Goal: Information Seeking & Learning: Find specific page/section

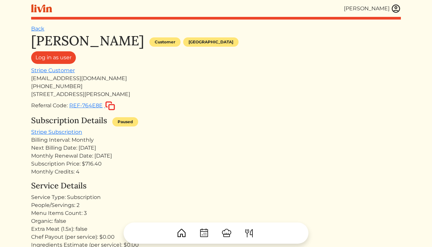
click at [391, 9] on div "[PERSON_NAME]" at bounding box center [372, 9] width 57 height 10
click at [397, 9] on img at bounding box center [396, 9] width 10 height 10
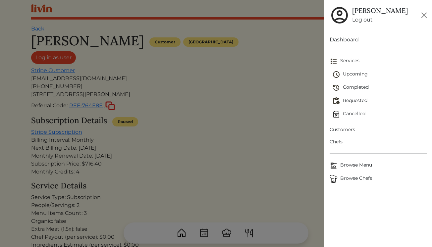
click at [355, 74] on span "Upcoming" at bounding box center [379, 75] width 94 height 8
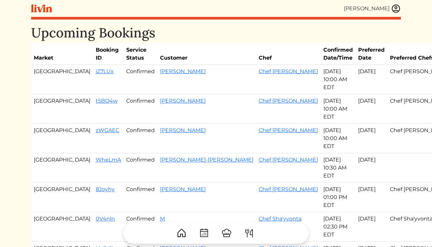
click at [393, 12] on img at bounding box center [396, 9] width 10 height 10
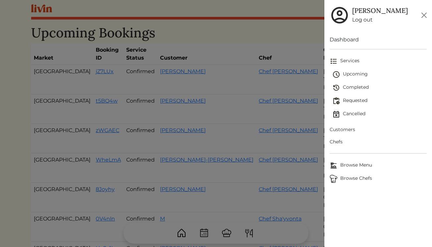
click at [349, 103] on span "Requested" at bounding box center [379, 101] width 94 height 8
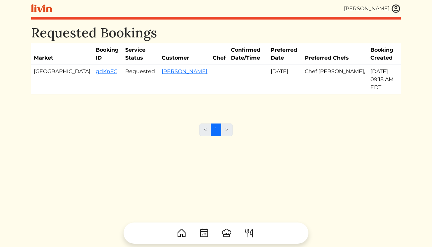
click at [389, 10] on div "[PERSON_NAME]" at bounding box center [367, 9] width 46 height 8
click at [393, 9] on img at bounding box center [396, 9] width 10 height 10
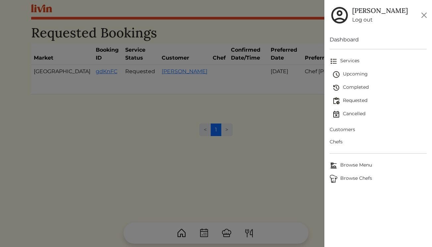
click at [363, 72] on span "Upcoming" at bounding box center [379, 75] width 94 height 8
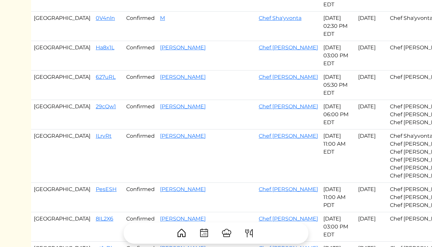
scroll to position [219, 0]
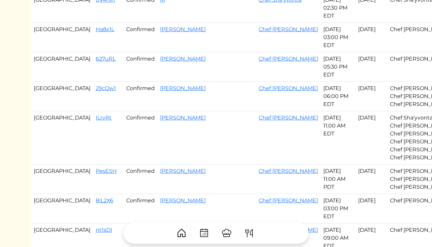
click at [93, 122] on td "ILrvRt" at bounding box center [108, 137] width 30 height 53
click at [96, 120] on link "ILrvRt" at bounding box center [104, 118] width 16 height 6
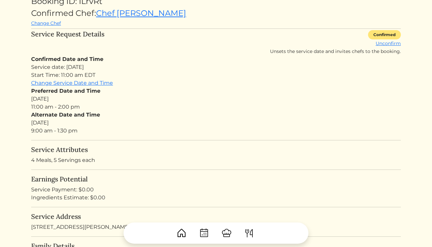
scroll to position [76, 0]
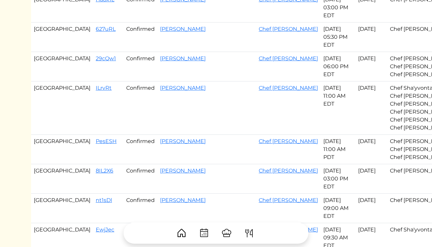
scroll to position [249, 0]
click at [96, 169] on link "8IL2X6" at bounding box center [105, 170] width 18 height 6
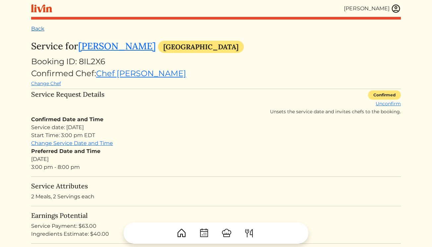
click at [41, 28] on link "Back" at bounding box center [37, 29] width 13 height 6
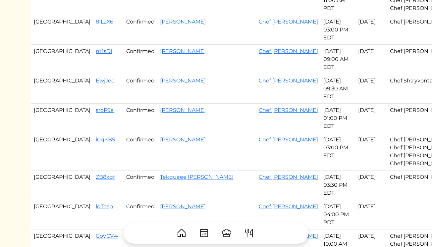
scroll to position [399, 0]
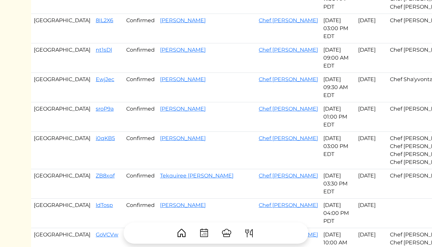
drag, startPoint x: 61, startPoint y: 50, endPoint x: 268, endPoint y: 178, distance: 244.3
copy tbody "nt1sDl Confirmed Tricia Nall Chef Akaysha Sep 25, 2025 09:00 AM EDT Sep 24, 202…"
click at [96, 49] on link "nt1sDl" at bounding box center [104, 50] width 16 height 6
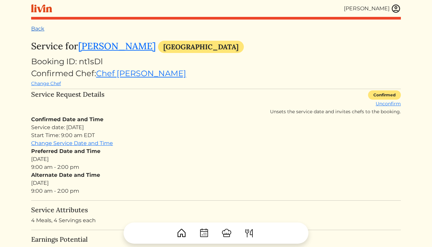
click at [38, 27] on link "Back" at bounding box center [37, 29] width 13 height 6
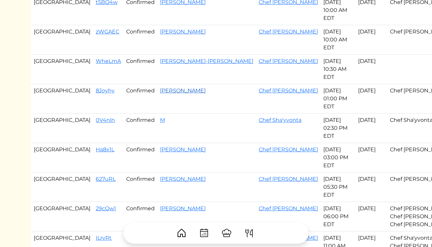
scroll to position [113, 0]
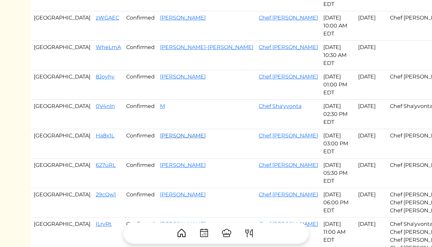
click at [160, 137] on link "[PERSON_NAME]" at bounding box center [183, 136] width 46 height 6
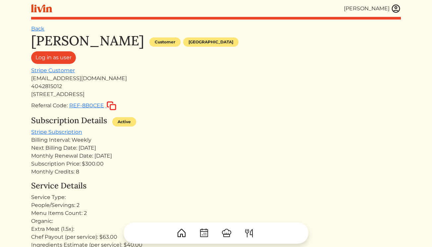
click at [37, 34] on h1 "[PERSON_NAME]" at bounding box center [87, 41] width 113 height 16
click at [36, 26] on link "Back" at bounding box center [37, 29] width 13 height 6
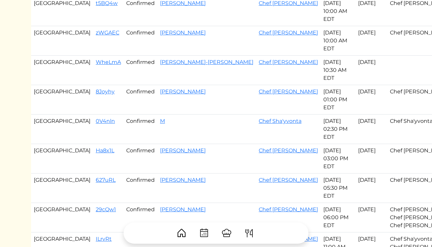
scroll to position [99, 0]
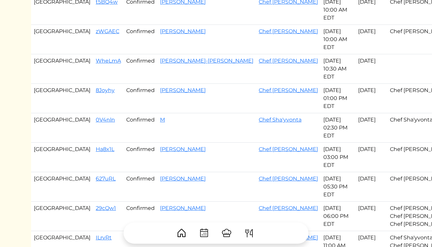
click at [93, 153] on td "Ha8x1L" at bounding box center [108, 157] width 30 height 29
click at [96, 150] on link "Ha8x1L" at bounding box center [105, 149] width 19 height 6
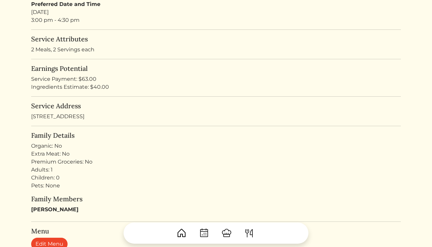
scroll to position [164, 0]
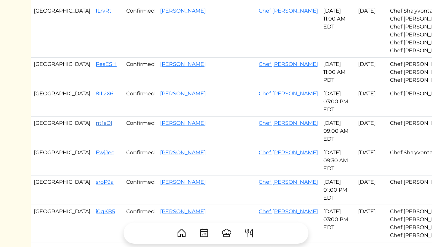
click at [96, 123] on link "nt1sDl" at bounding box center [104, 123] width 16 height 6
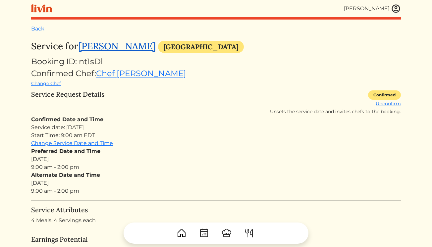
click at [116, 50] on link "[PERSON_NAME]" at bounding box center [117, 46] width 78 height 12
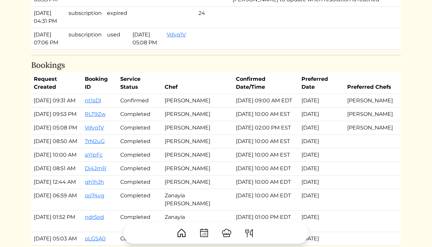
scroll to position [541, 0]
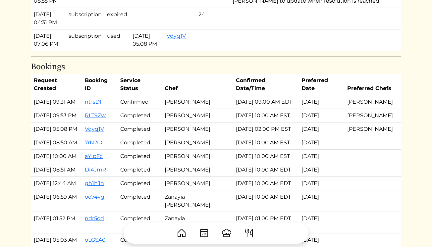
click at [253, 44] on td at bounding box center [313, 40] width 166 height 22
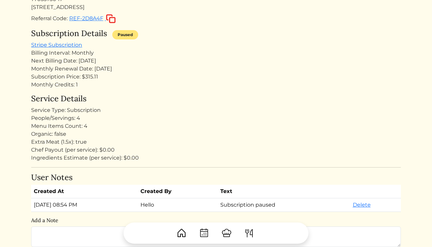
scroll to position [0, 0]
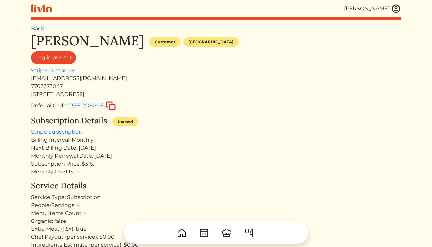
click at [38, 26] on link "Back" at bounding box center [37, 29] width 13 height 6
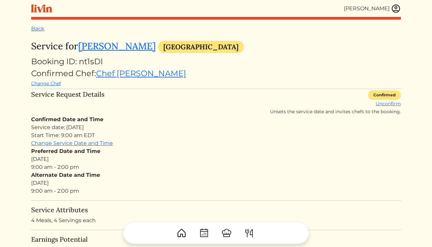
click at [398, 9] on img at bounding box center [396, 9] width 10 height 10
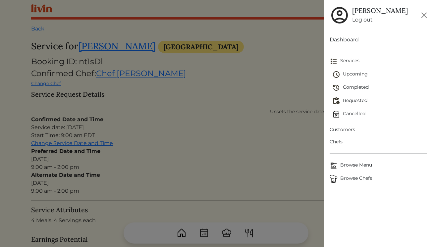
click at [349, 76] on span "Upcoming" at bounding box center [379, 75] width 94 height 8
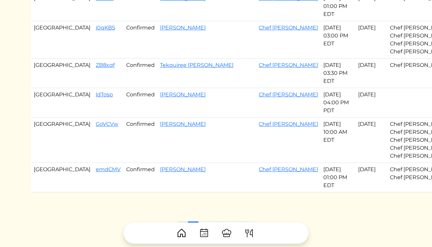
scroll to position [532, 0]
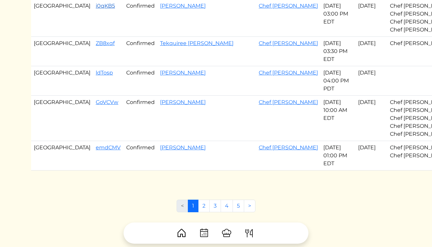
click at [96, 7] on link "i0qKB5" at bounding box center [105, 6] width 19 height 6
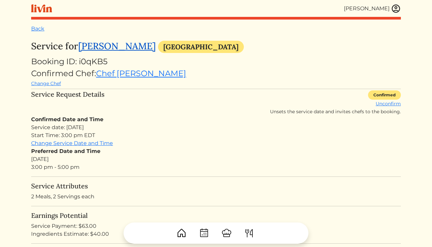
click at [107, 47] on link "[PERSON_NAME]" at bounding box center [117, 46] width 78 height 12
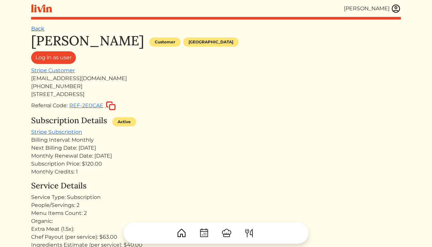
click at [39, 30] on link "Back" at bounding box center [37, 29] width 13 height 6
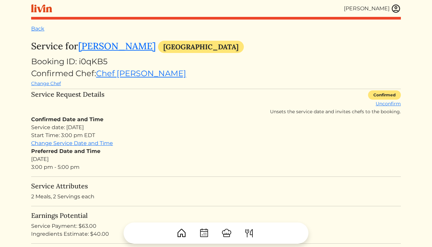
click at [45, 4] on img at bounding box center [41, 8] width 21 height 8
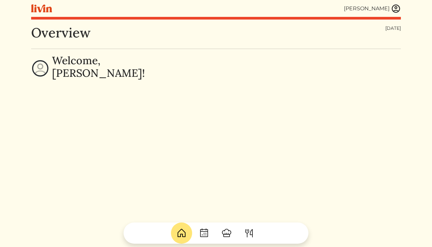
click at [397, 7] on img at bounding box center [396, 9] width 10 height 10
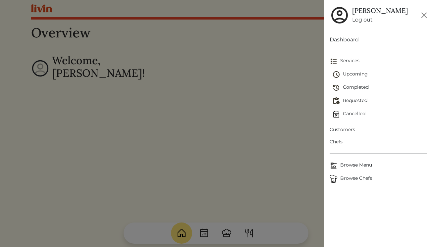
click at [355, 77] on span "Upcoming" at bounding box center [379, 75] width 94 height 8
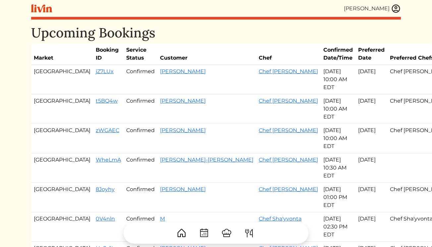
click at [395, 8] on img at bounding box center [396, 9] width 10 height 10
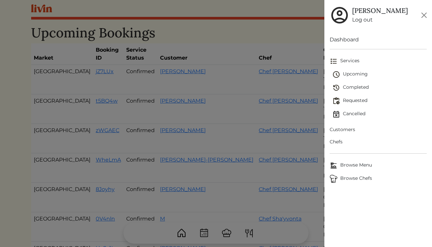
click at [345, 132] on span "Customers" at bounding box center [378, 129] width 97 height 7
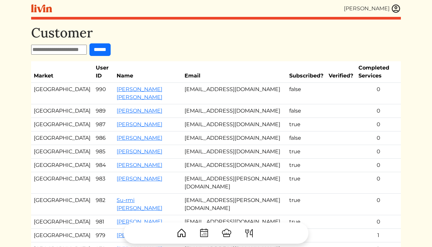
click at [62, 43] on form "******" at bounding box center [216, 49] width 370 height 13
click at [64, 48] on input "text" at bounding box center [59, 50] width 56 height 10
type input "****"
click at [89, 43] on input "******" at bounding box center [99, 49] width 21 height 13
